Goal: Task Accomplishment & Management: Manage account settings

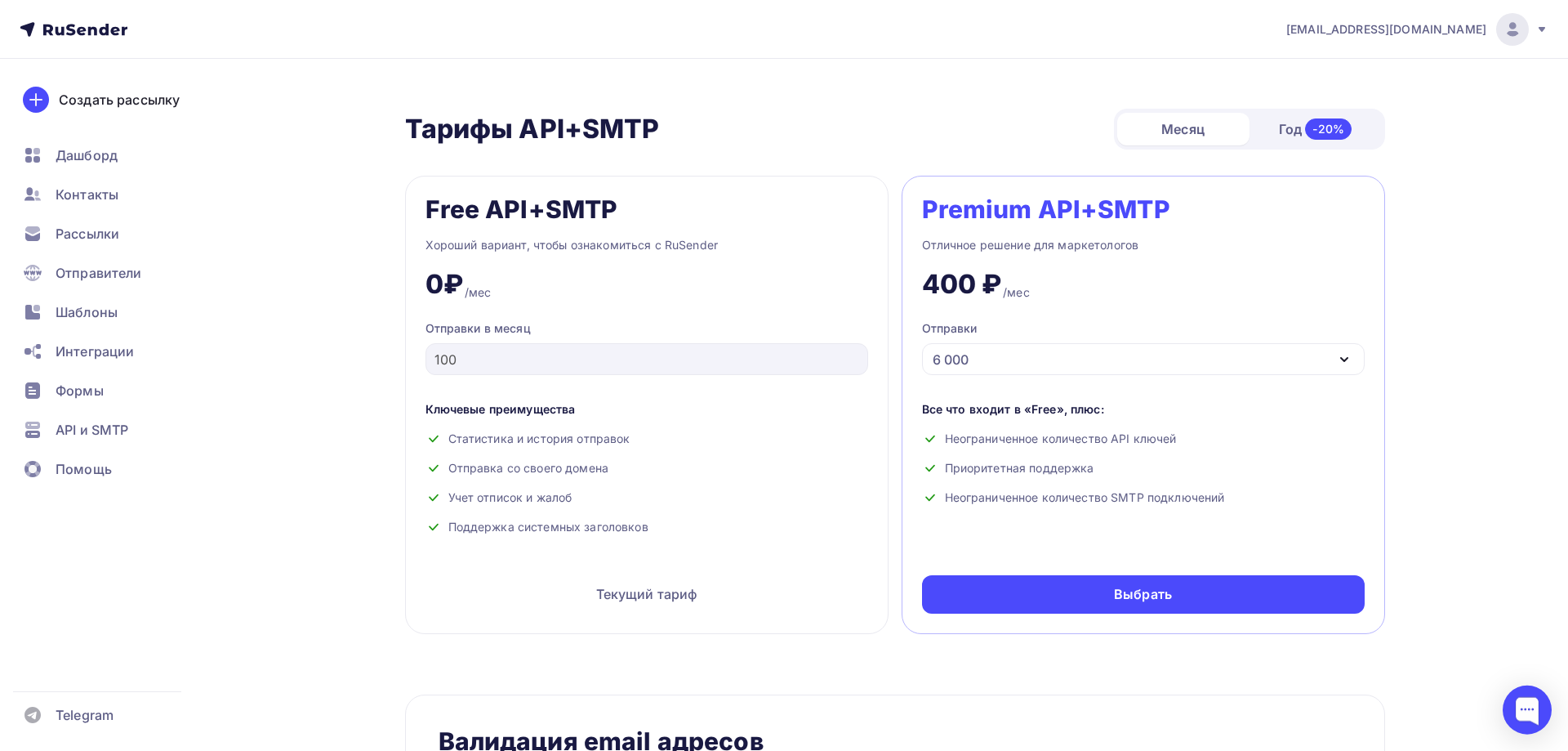
scroll to position [583, 0]
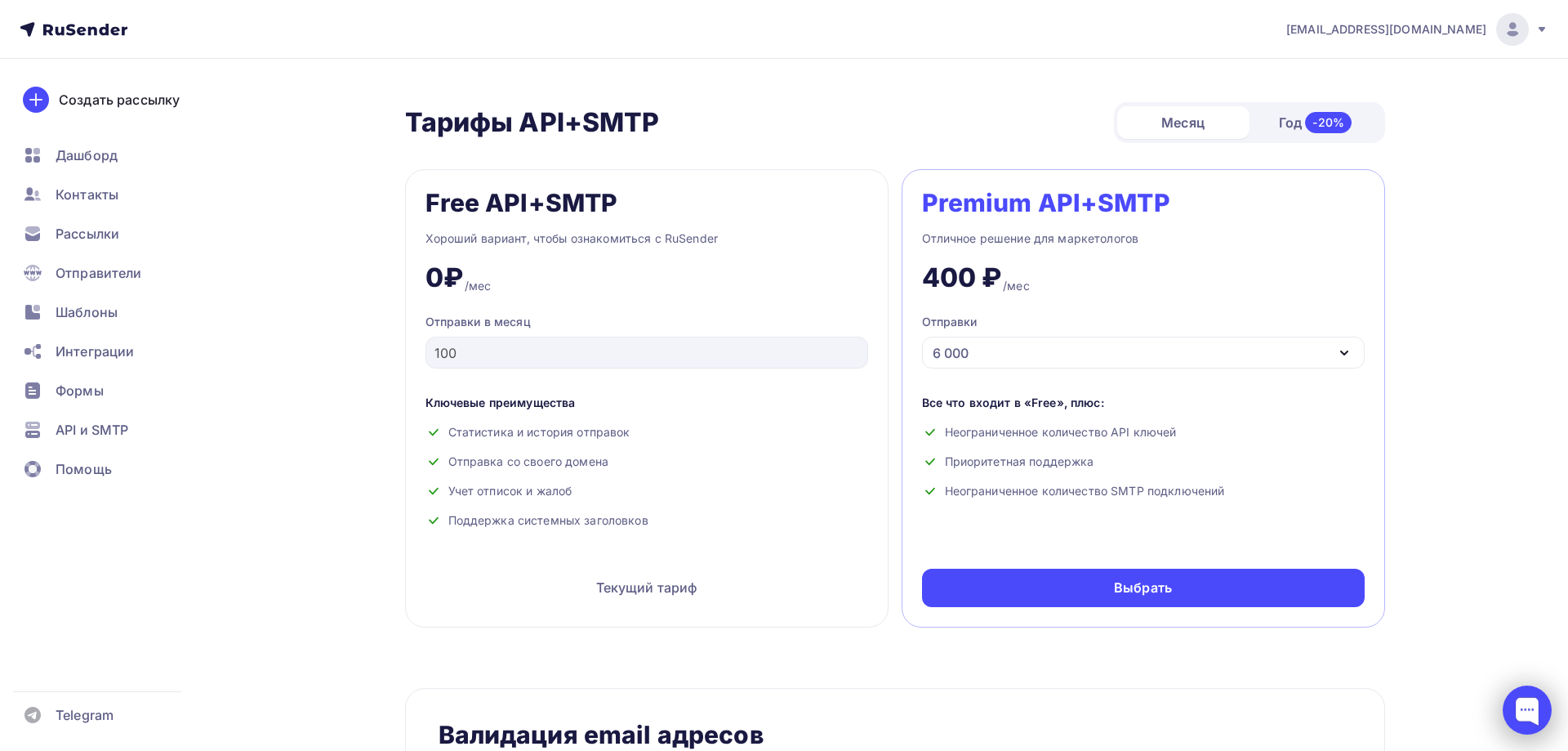
click at [1529, 717] on div at bounding box center [1527, 710] width 49 height 49
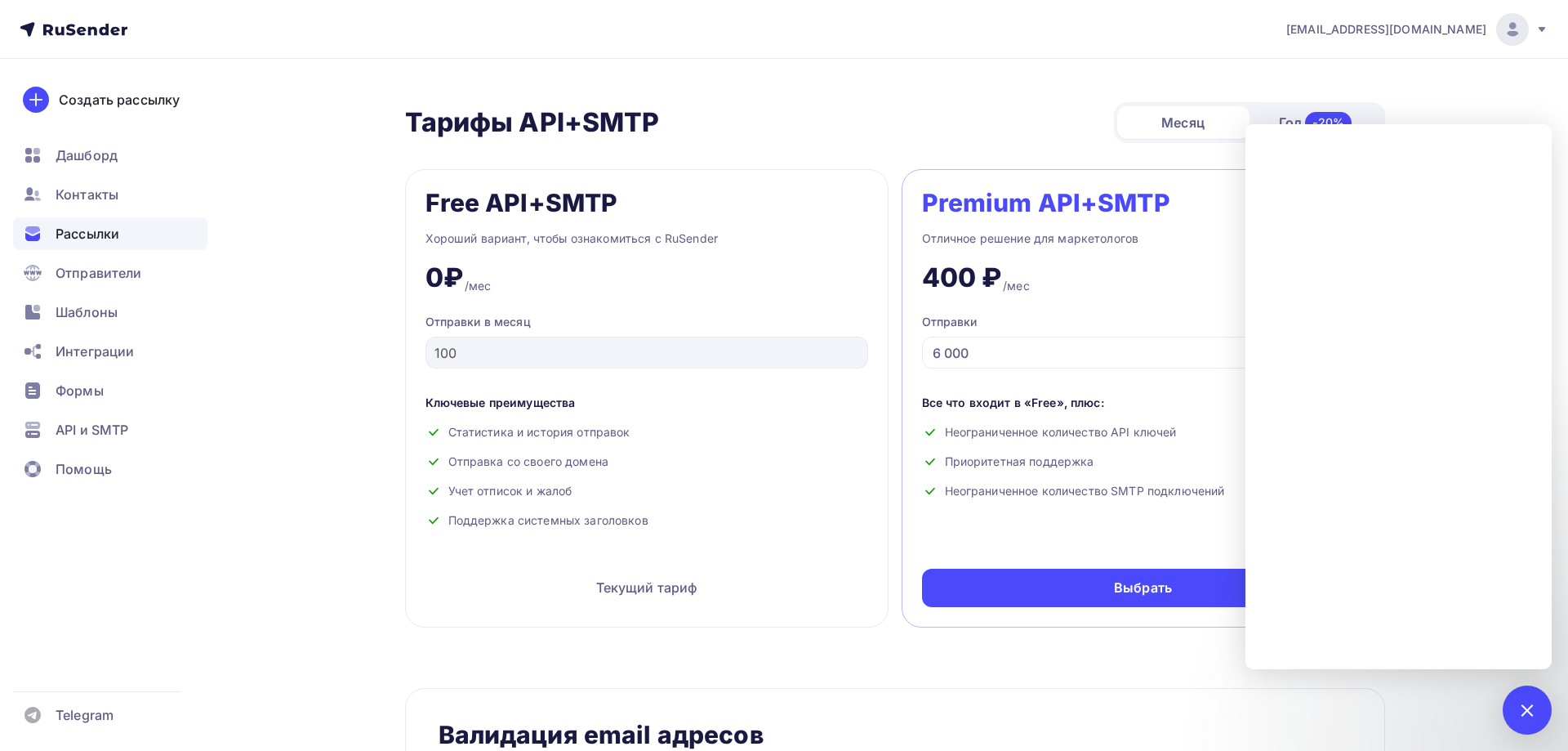
click at [83, 238] on span "Рассылки" at bounding box center [87, 234] width 63 height 20
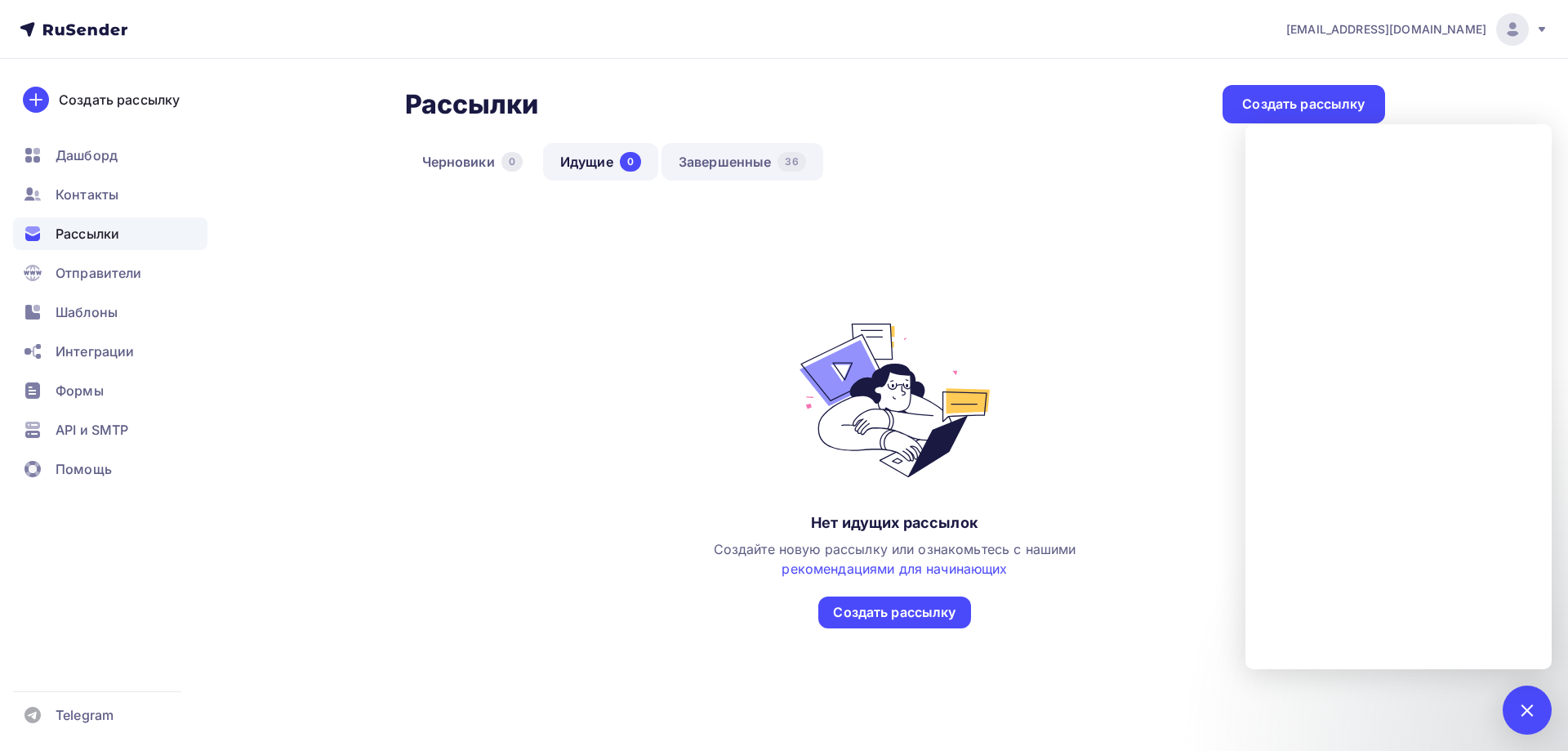
click at [722, 158] on link "Завершенные 36" at bounding box center [742, 162] width 162 height 37
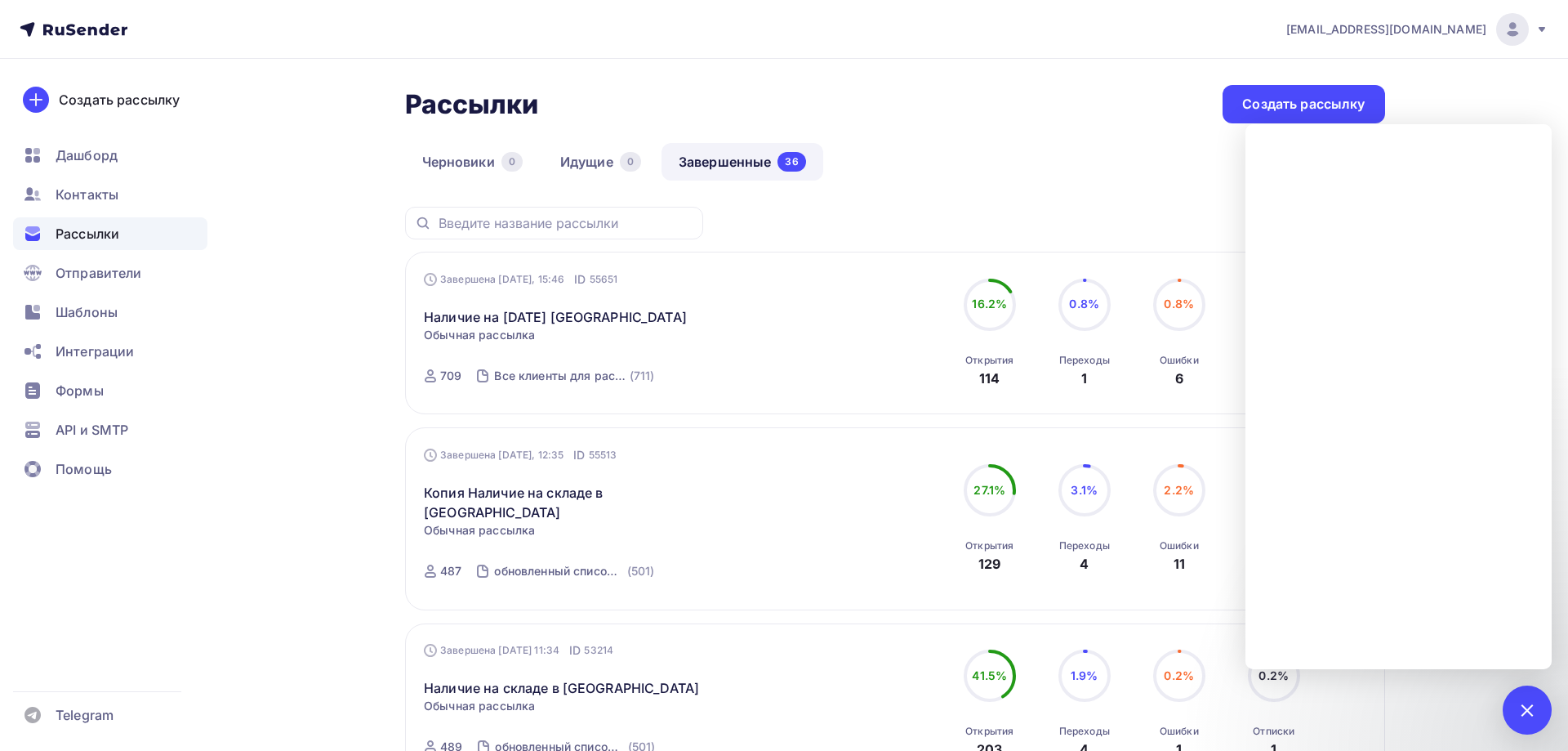
click at [1175, 318] on circle at bounding box center [1179, 304] width 49 height 49
click at [1176, 382] on div "6" at bounding box center [1179, 378] width 8 height 20
click at [1181, 379] on div "6" at bounding box center [1179, 378] width 8 height 20
click at [1535, 714] on div "1" at bounding box center [1527, 710] width 49 height 49
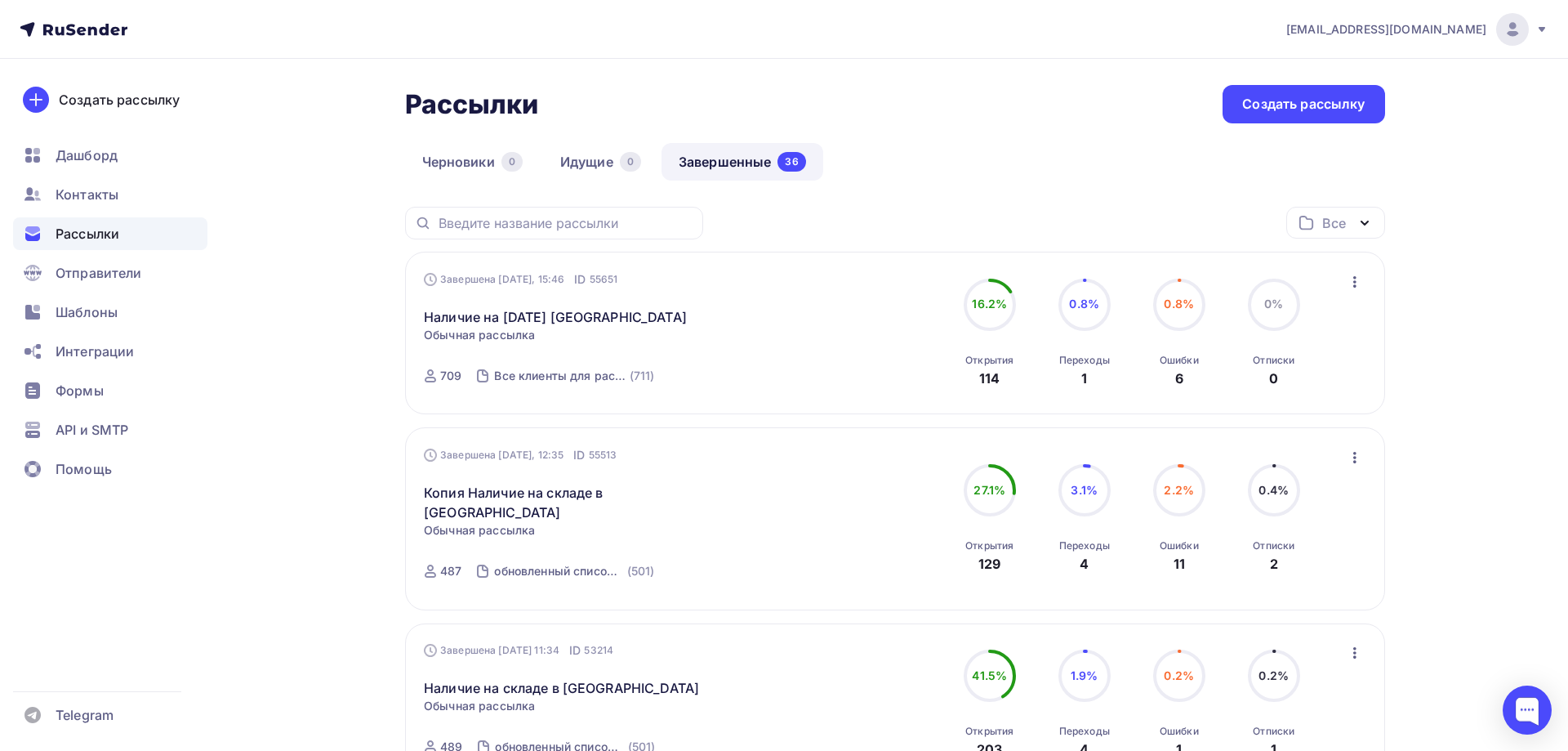
click at [1178, 378] on div "6" at bounding box center [1179, 378] width 8 height 20
click at [1183, 313] on circle at bounding box center [1179, 304] width 49 height 49
click at [1178, 377] on div "6" at bounding box center [1179, 378] width 8 height 20
click at [1300, 222] on icon "button" at bounding box center [1306, 223] width 15 height 15
click at [901, 229] on div "Все Все папки Создать новую папку" at bounding box center [896, 229] width 980 height 45
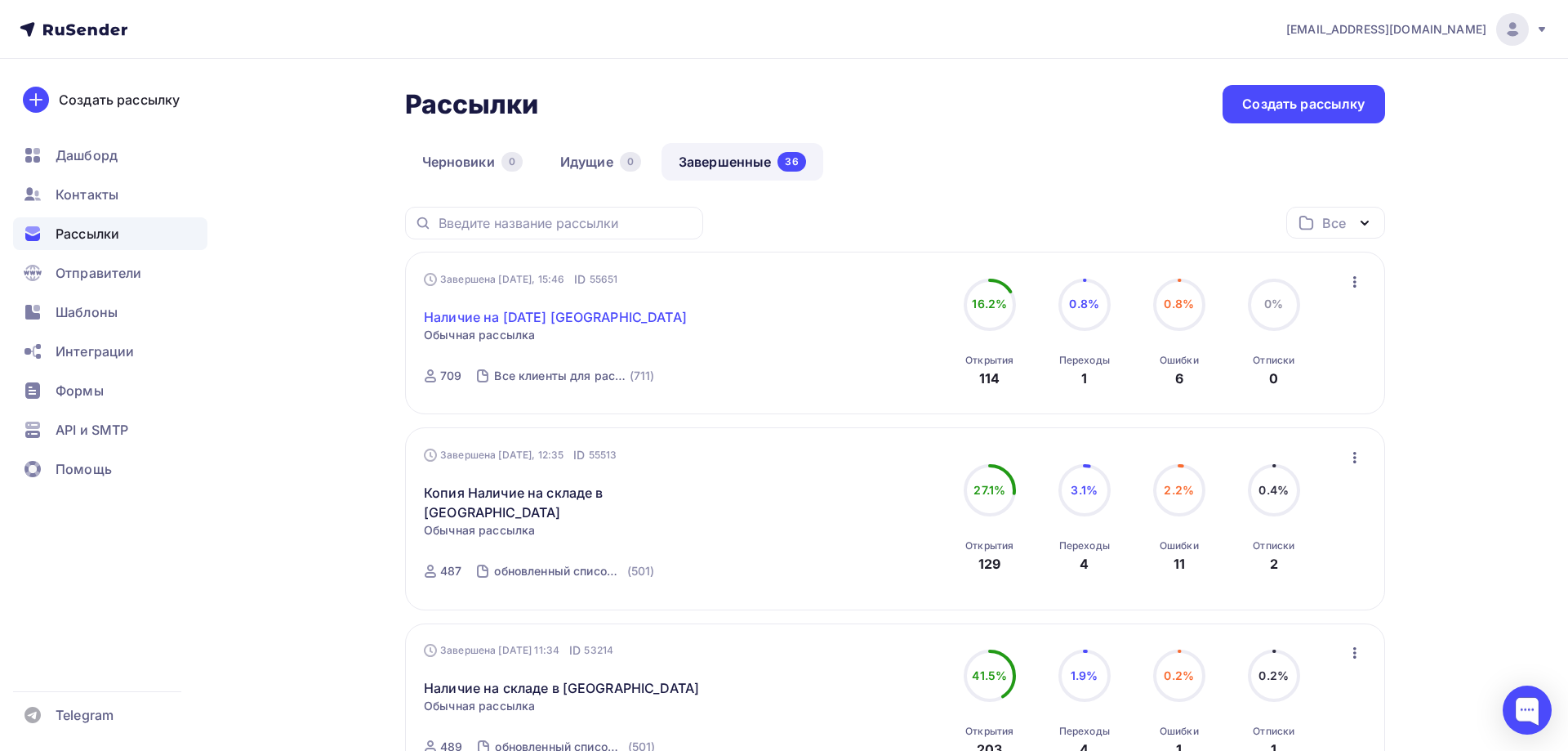
click at [519, 323] on link "Наличие на [DATE] [GEOGRAPHIC_DATA]" at bounding box center [555, 316] width 263 height 20
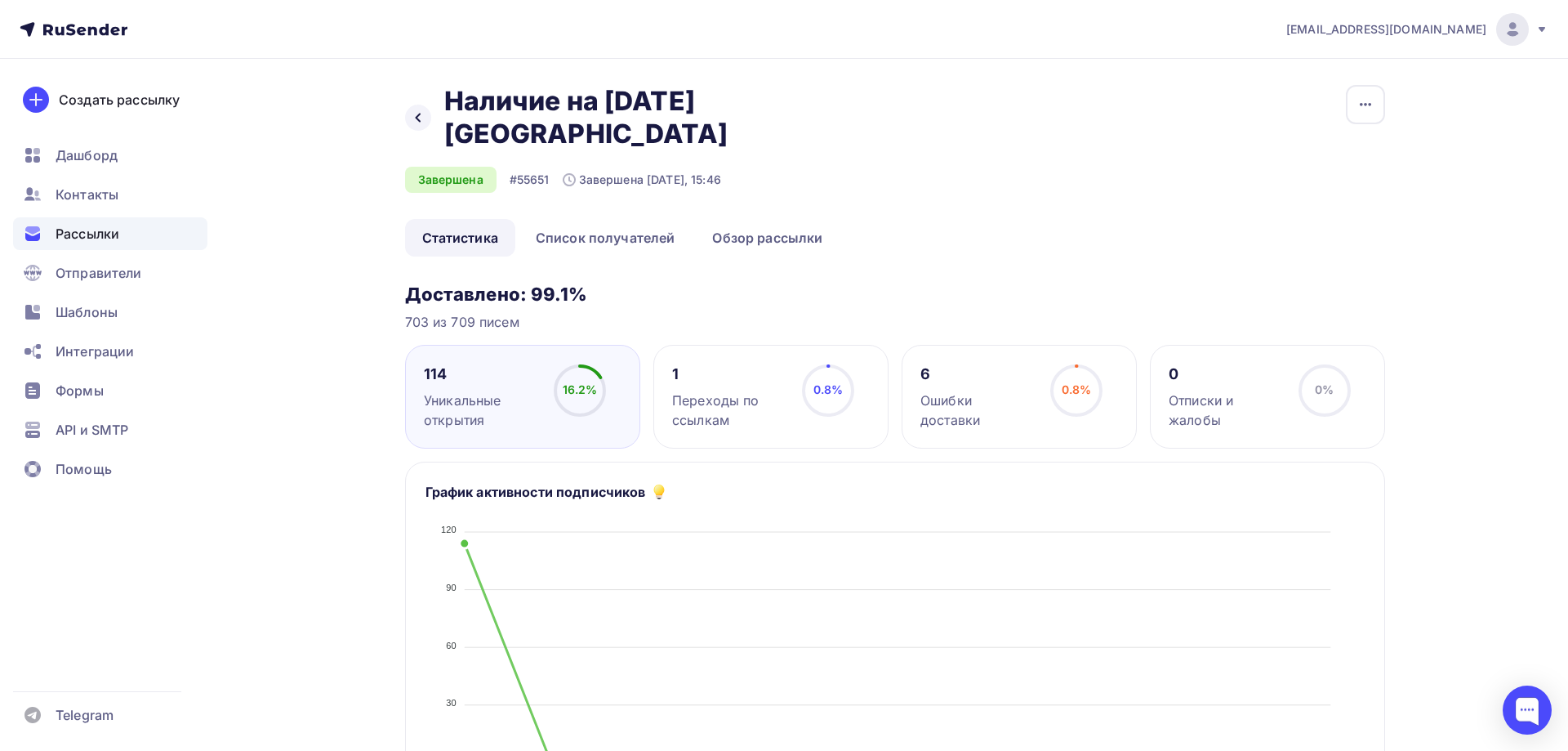
click at [969, 391] on div "Ошибки доставки" at bounding box center [978, 410] width 115 height 39
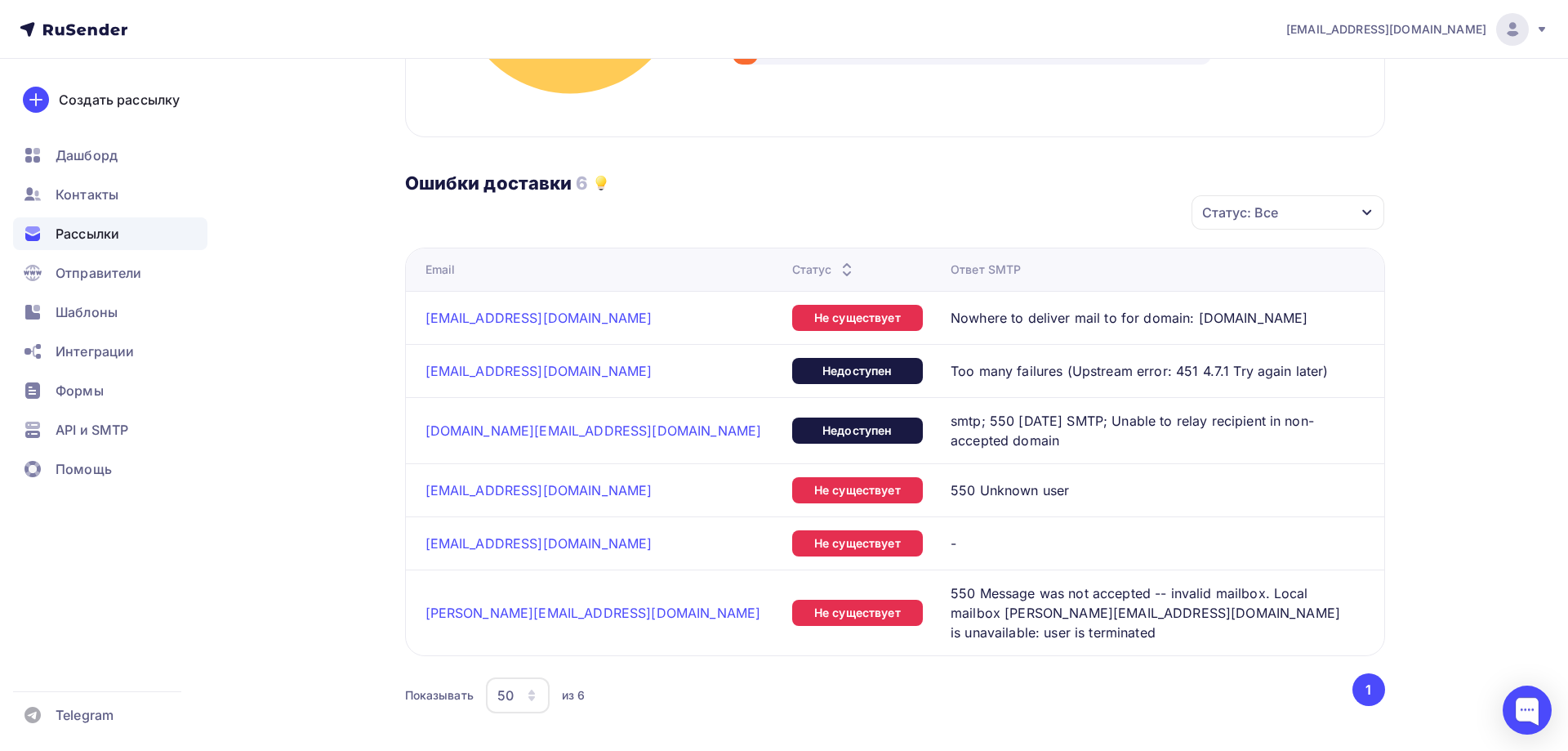
scroll to position [667, 0]
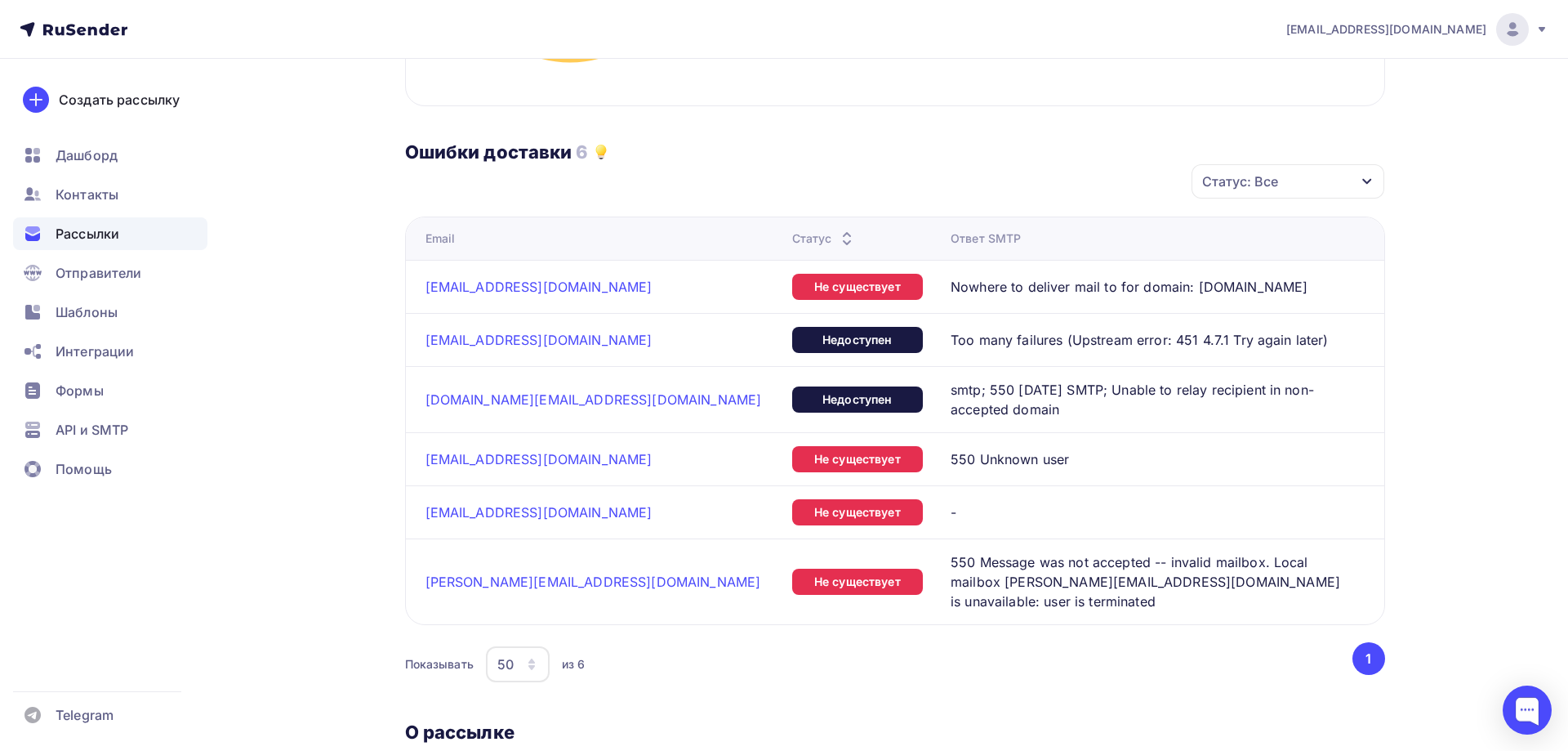
drag, startPoint x: 605, startPoint y: 551, endPoint x: 424, endPoint y: 551, distance: 181.0
click at [424, 551] on td "andrey.kazakov@lvtrade.ru" at bounding box center [595, 582] width 379 height 86
copy link "andrey.kazakov@lvtrade.ru"
click at [74, 191] on span "Контакты" at bounding box center [87, 194] width 63 height 20
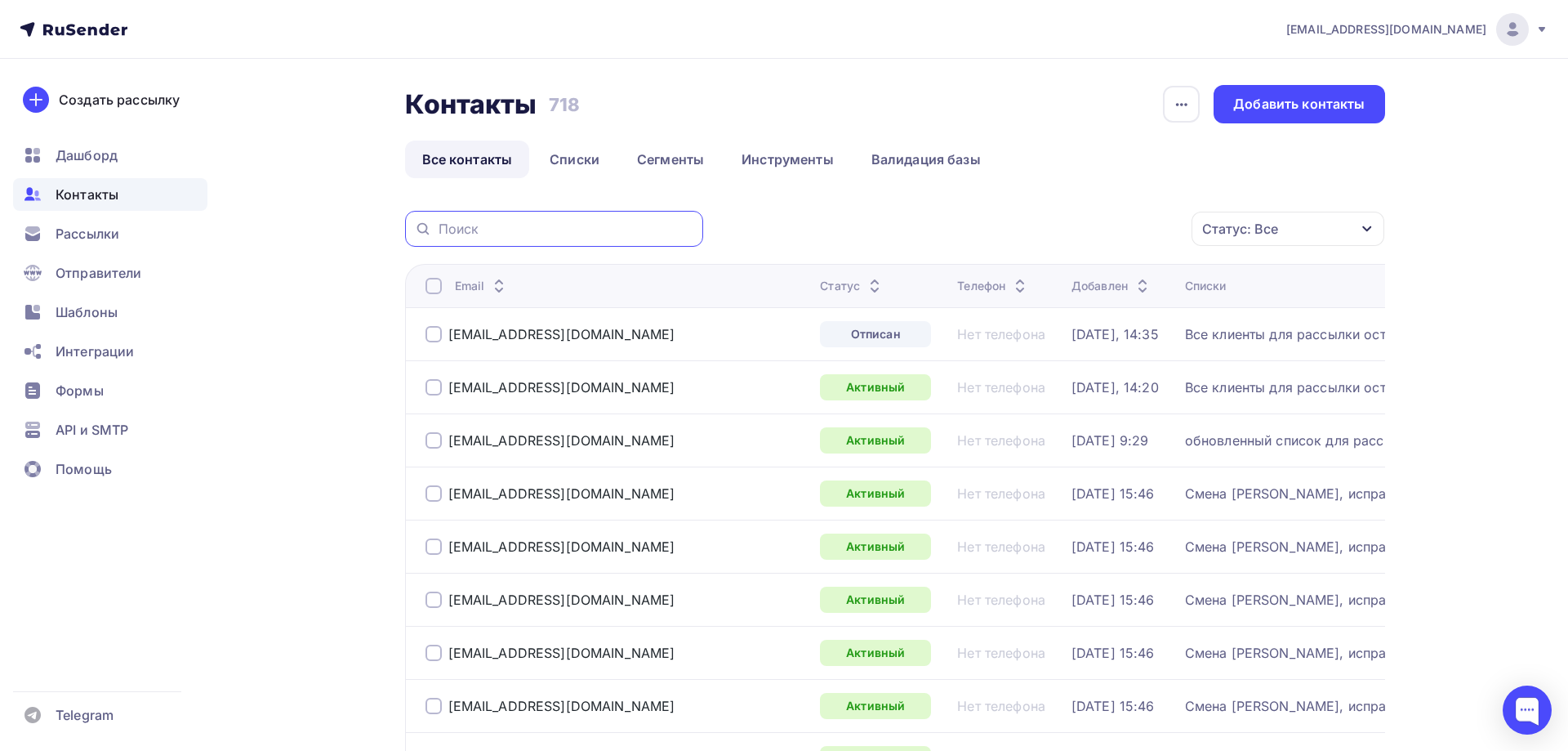
click at [503, 226] on input "text" at bounding box center [566, 228] width 255 height 18
paste input "andrey.kazakov@lvtrade.ru"
type input "andrey.kazakov@lvtrade.ru"
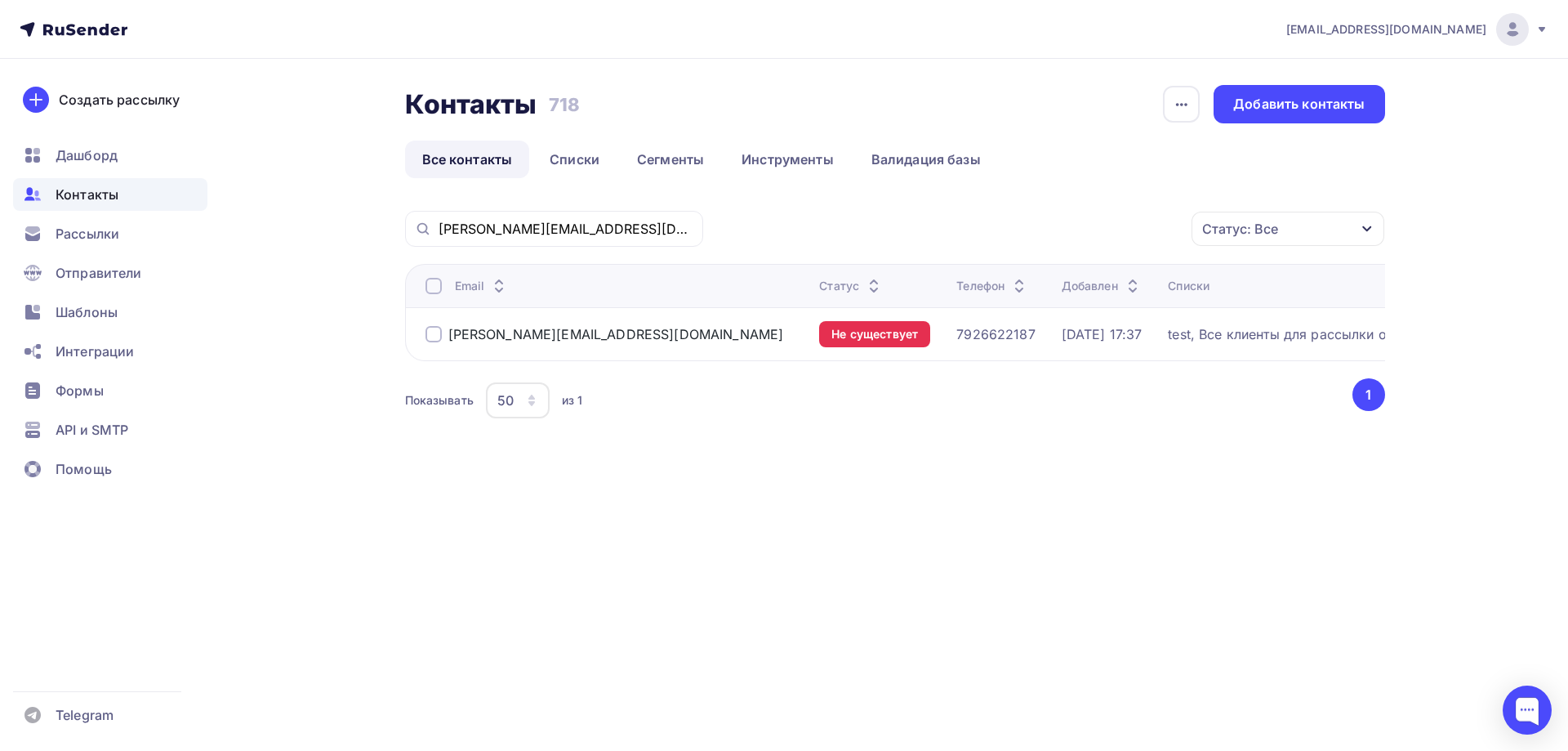
click at [434, 335] on div at bounding box center [433, 334] width 17 height 17
click at [1089, 229] on div "Действие" at bounding box center [1070, 229] width 216 height 32
click at [1040, 337] on div "Удалить" at bounding box center [1070, 342] width 177 height 20
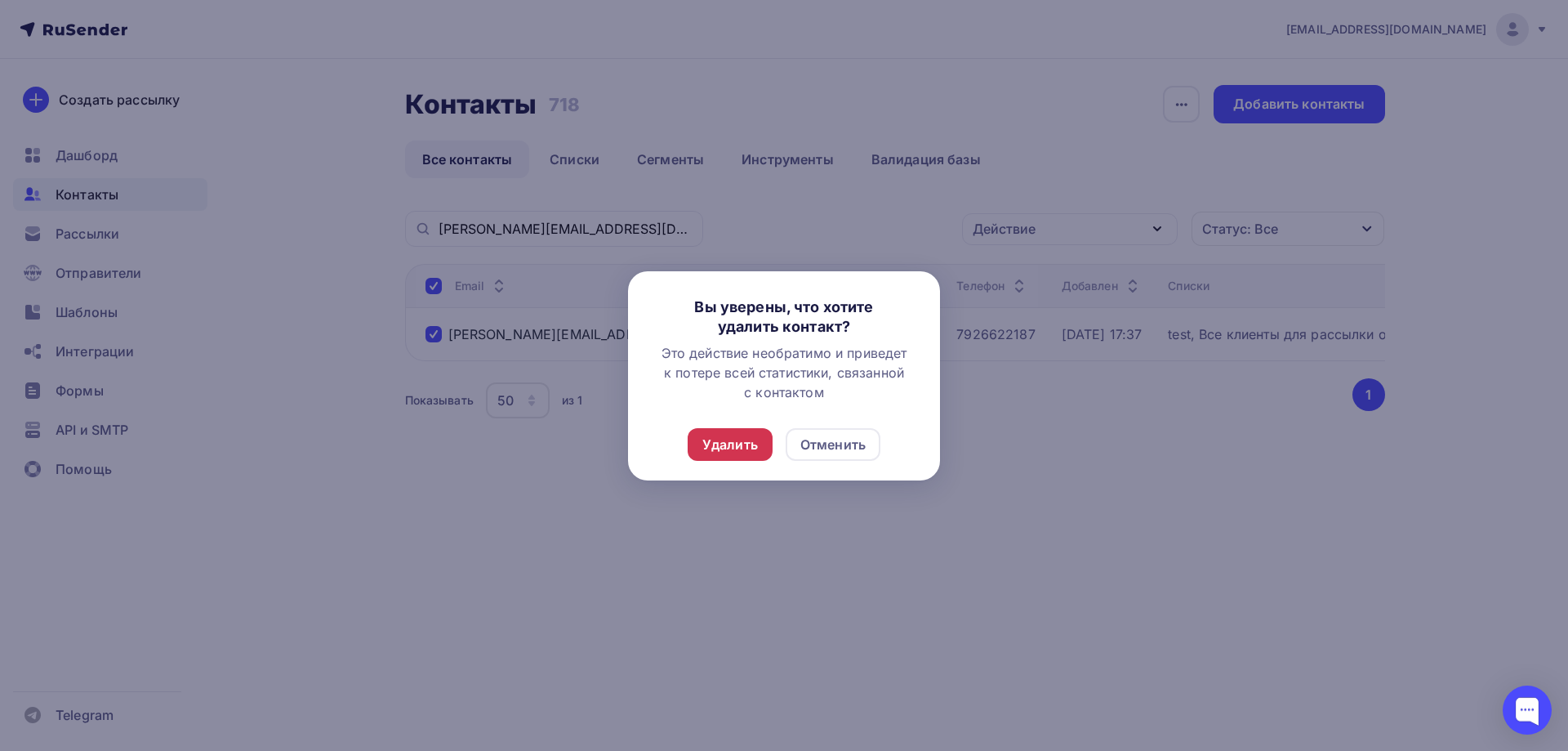
click at [756, 451] on div "Удалить" at bounding box center [730, 444] width 56 height 20
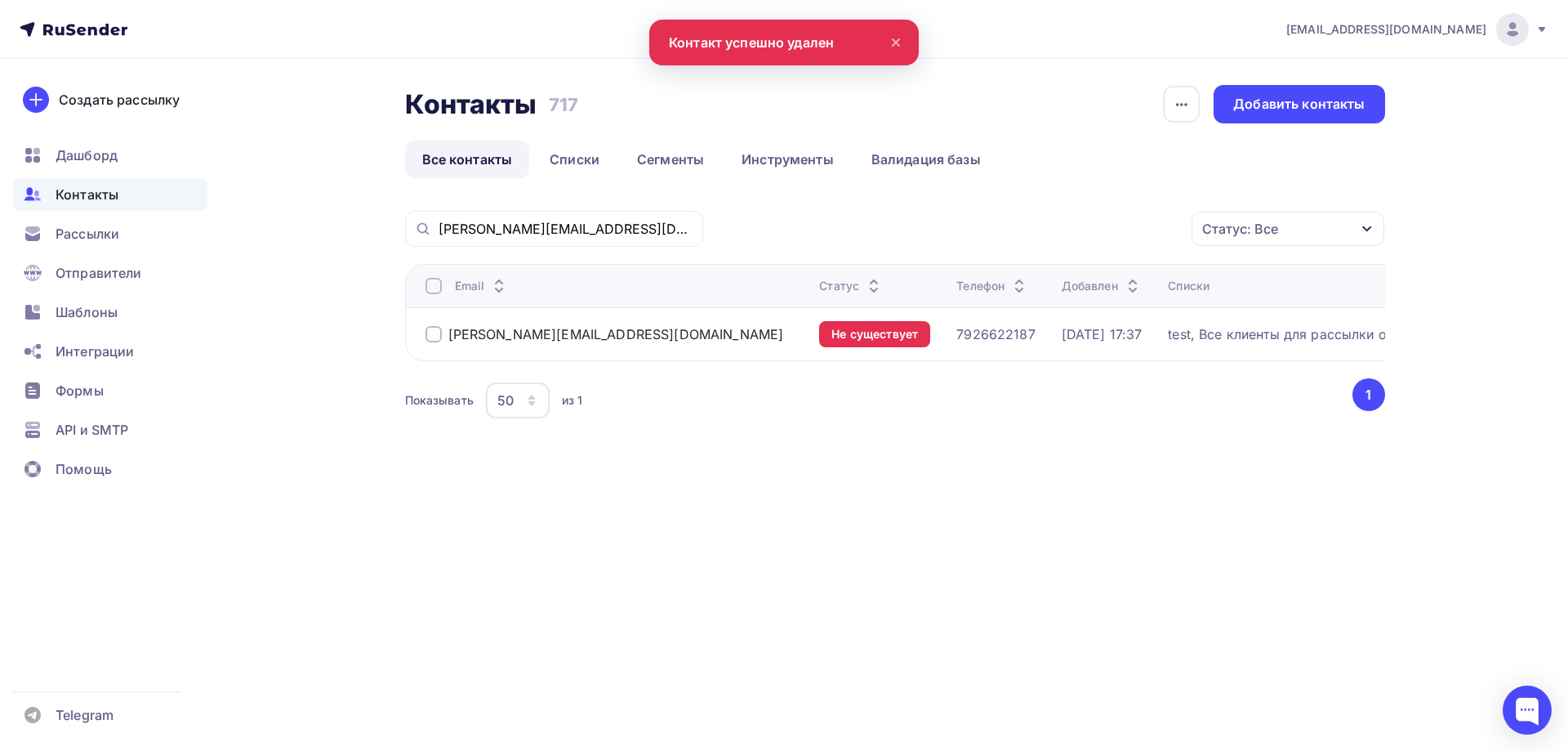
click at [61, 192] on span "Контакты" at bounding box center [87, 194] width 63 height 20
click at [73, 228] on span "Рассылки" at bounding box center [87, 234] width 63 height 20
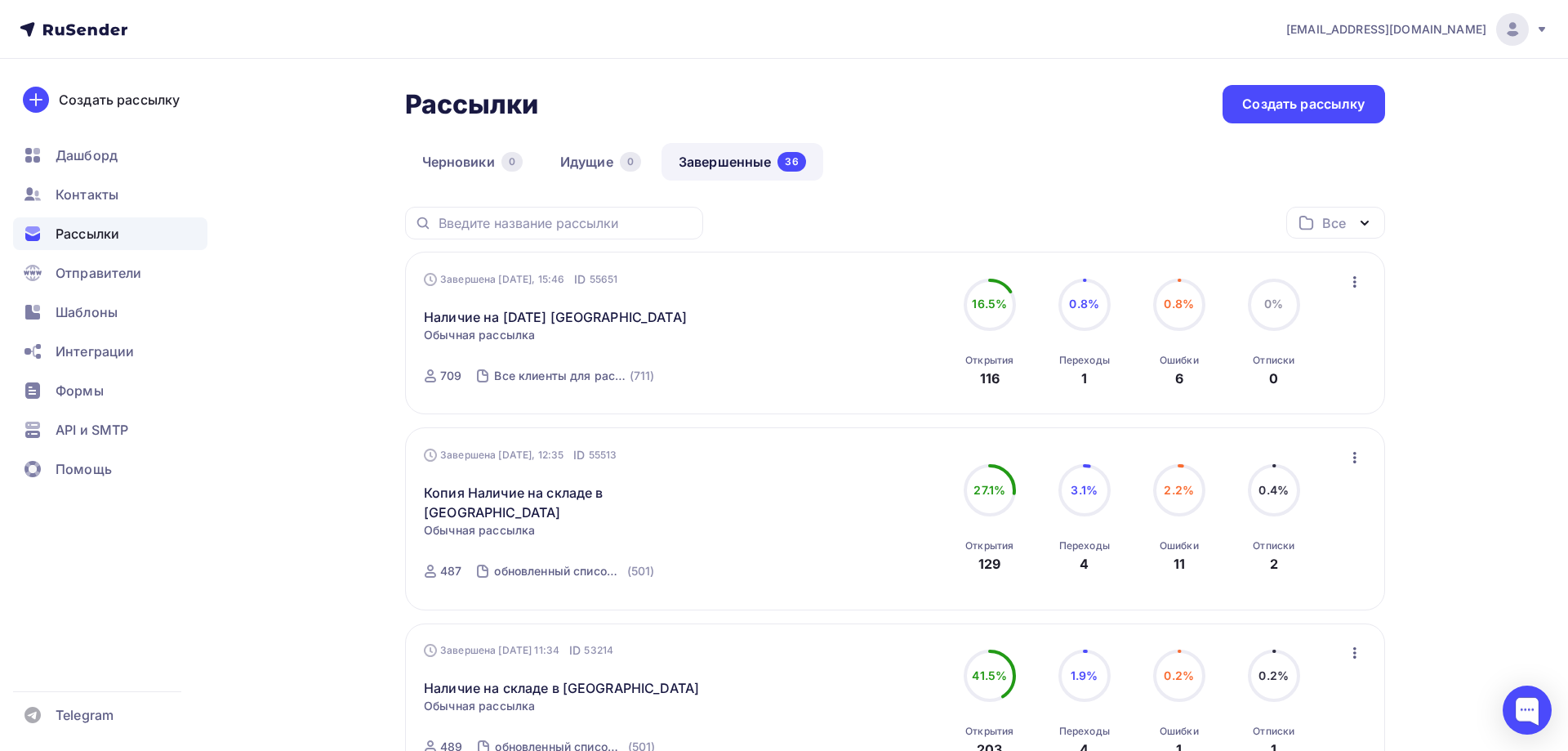
click at [720, 162] on link "Завершенные 36" at bounding box center [742, 162] width 162 height 37
click at [494, 317] on link "Наличие на [DATE] [GEOGRAPHIC_DATA]" at bounding box center [555, 316] width 263 height 20
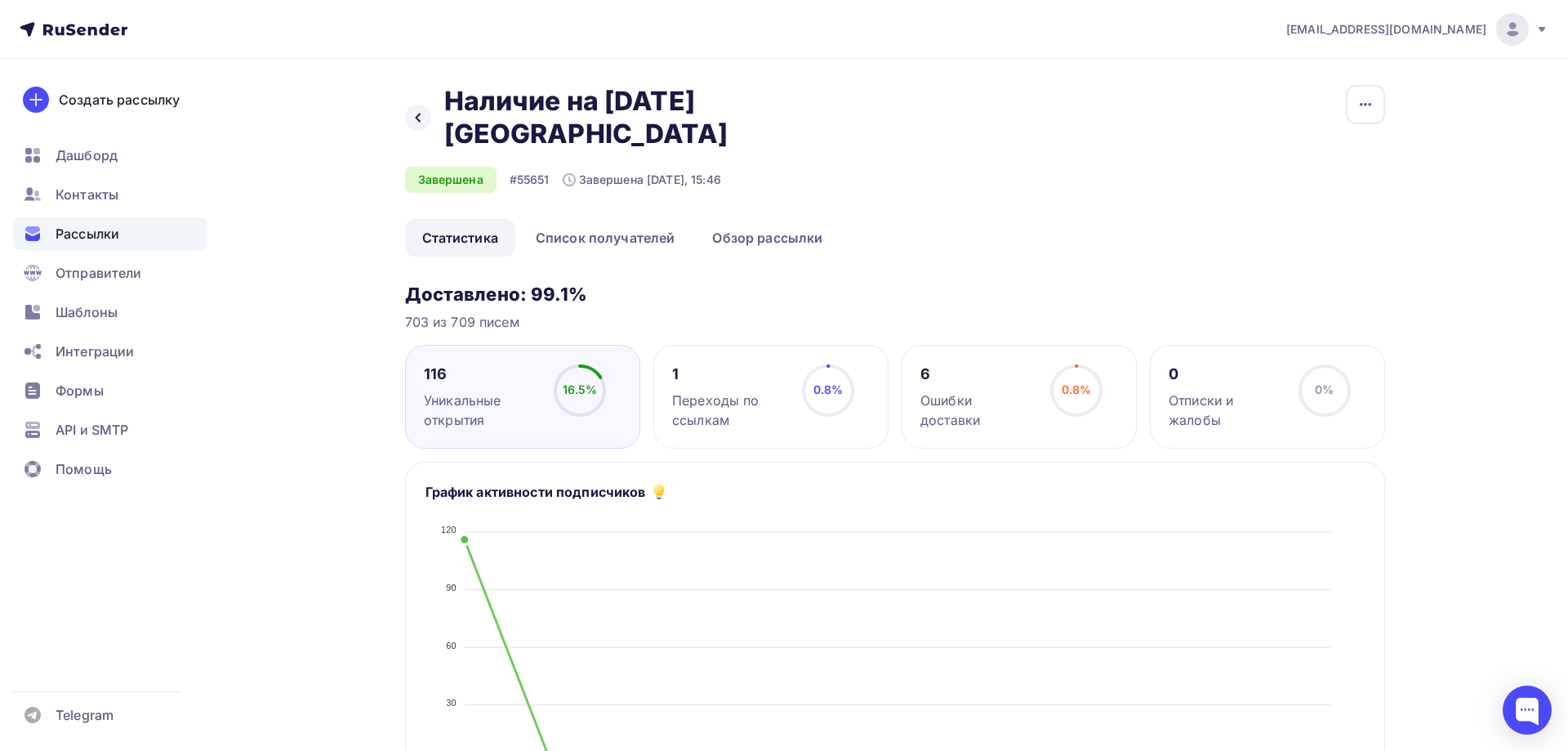
click at [993, 391] on div "Ошибки доставки" at bounding box center [978, 410] width 115 height 39
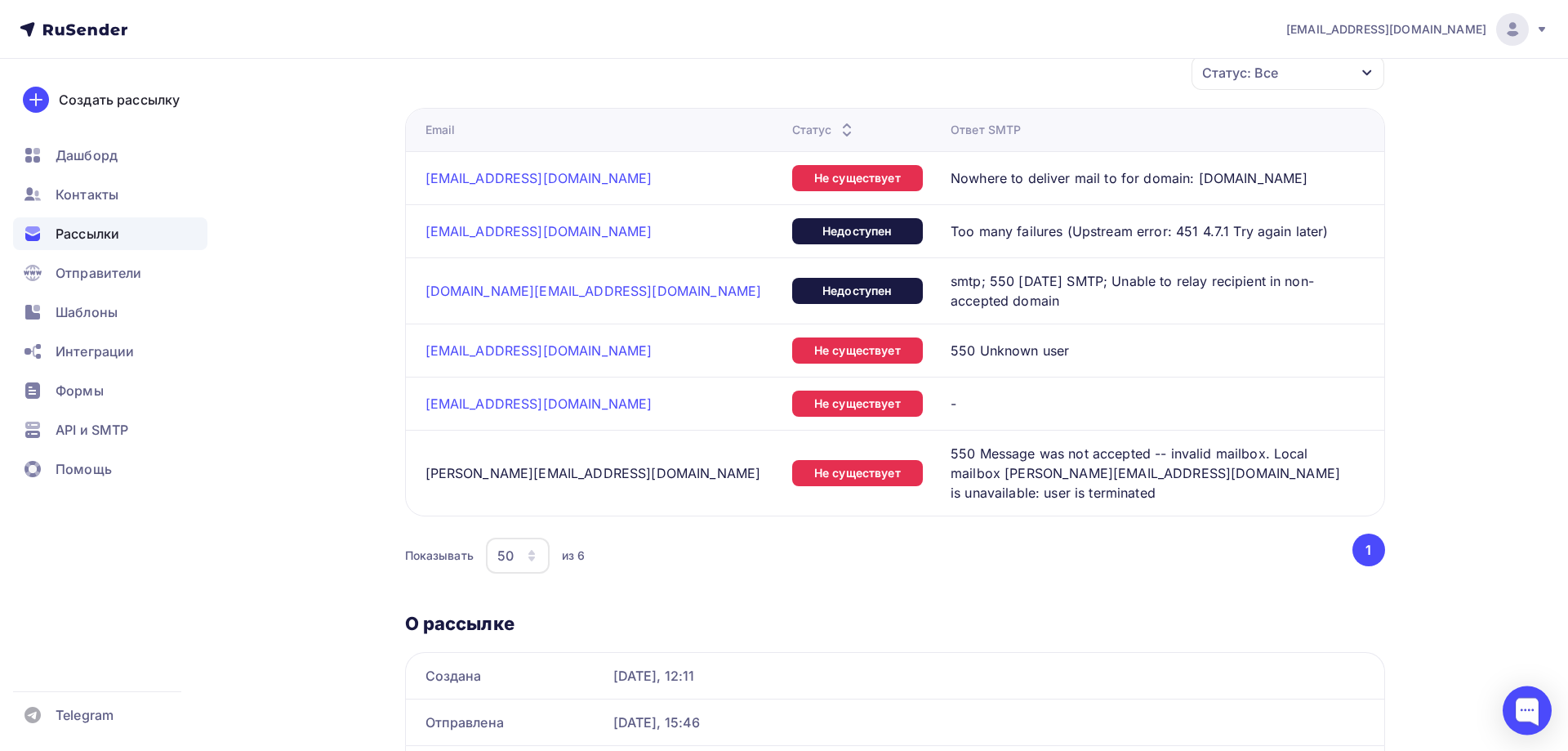
scroll to position [750, 0]
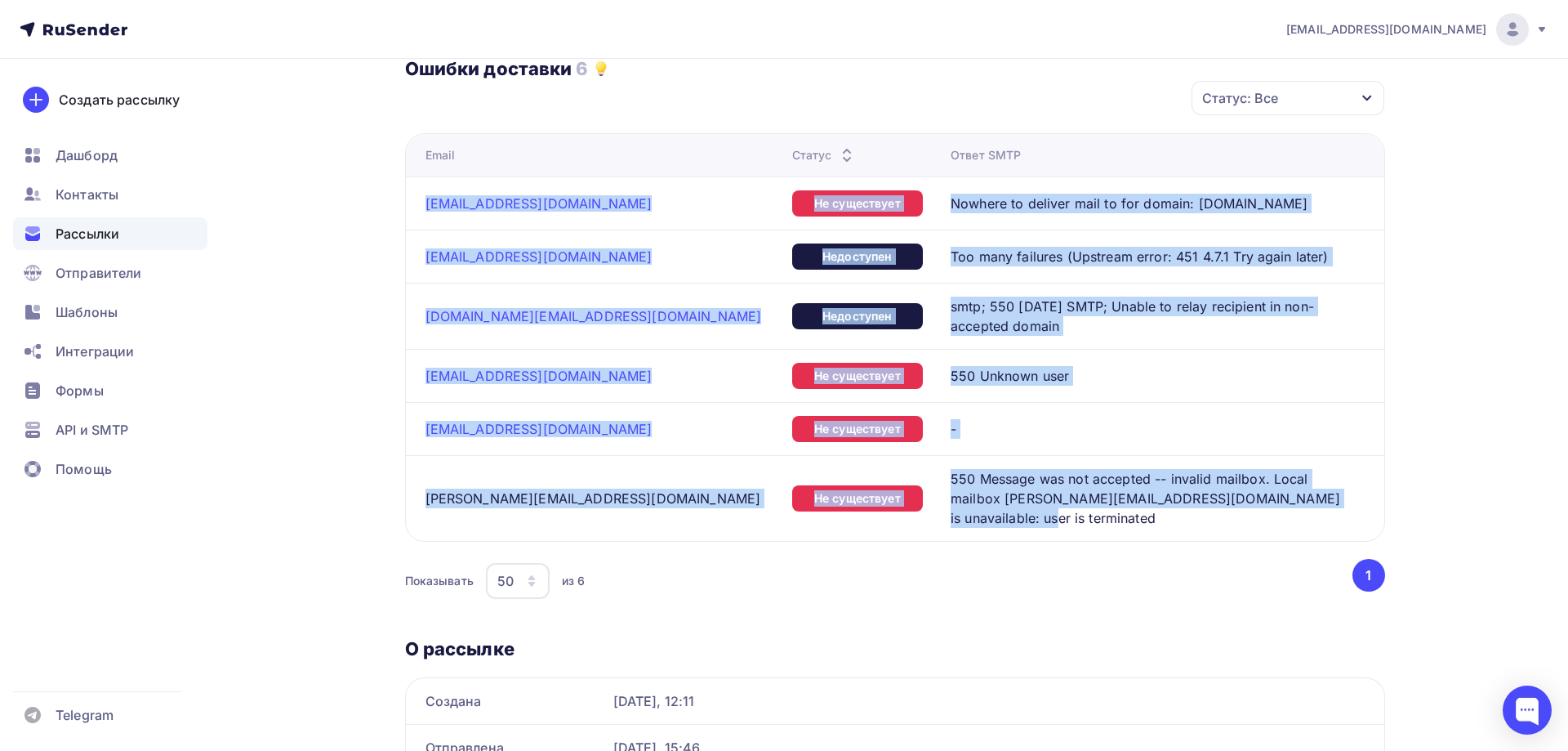
drag, startPoint x: 419, startPoint y: 168, endPoint x: 968, endPoint y: 490, distance: 636.5
click at [968, 490] on tbody "sales@cupbycup.coffee Не существует Nowhere to deliver mail to for domain: cupb…" at bounding box center [895, 359] width 978 height 365
copy tbody "sales@cupbycup.coffee Не существует Nowhere to deliver mail to for domain: cupb…"
click at [63, 194] on span "Контакты" at bounding box center [87, 194] width 63 height 20
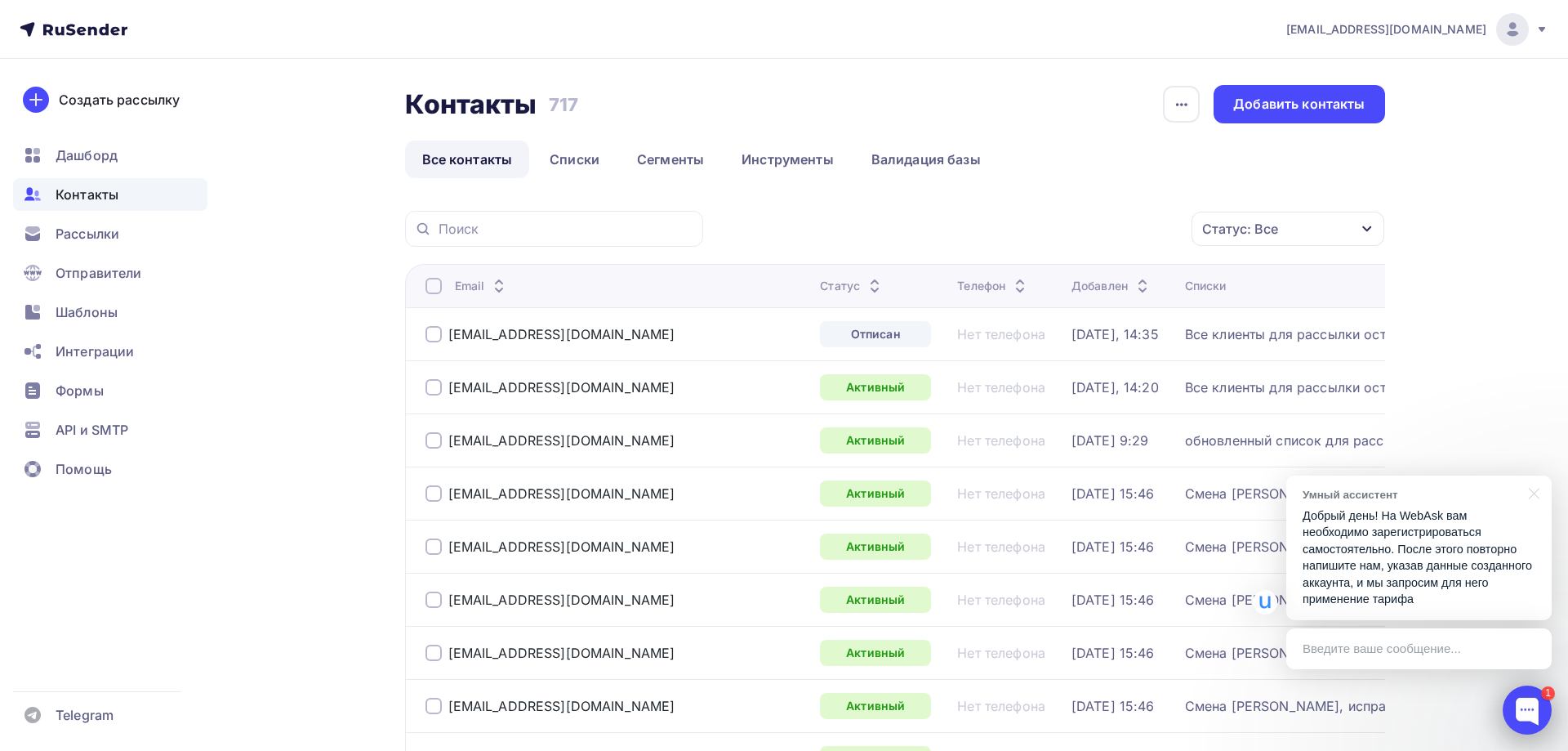
click at [1528, 710] on div at bounding box center [1527, 710] width 49 height 49
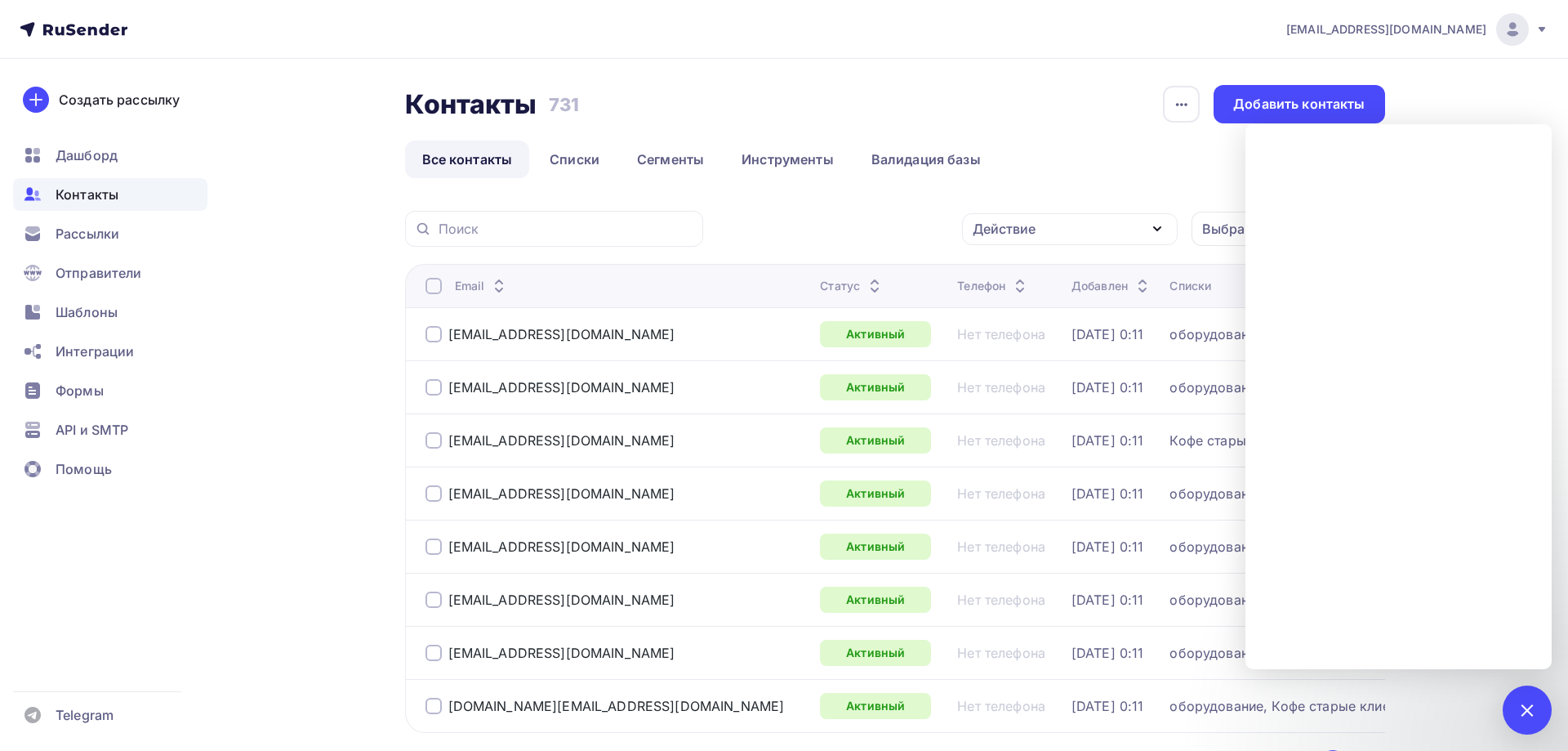
scroll to position [149, 0]
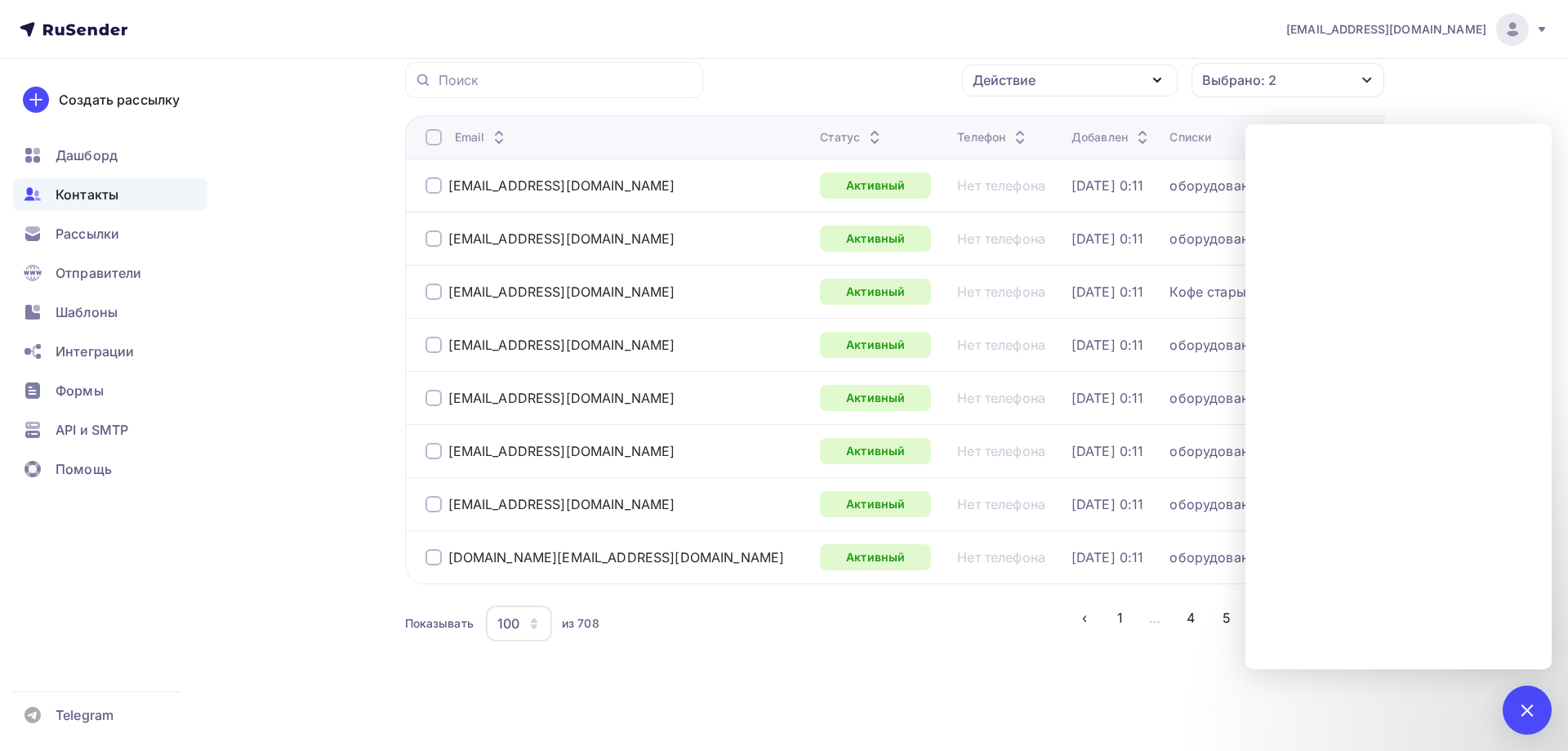
click at [91, 192] on span "Контакты" at bounding box center [87, 194] width 63 height 20
click at [69, 231] on span "Рассылки" at bounding box center [87, 234] width 63 height 20
